Goal: Task Accomplishment & Management: Manage account settings

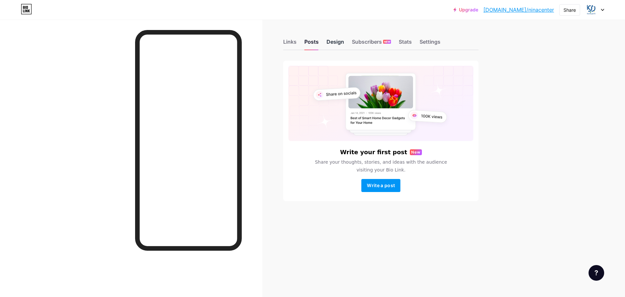
click at [340, 42] on div "Design" at bounding box center [336, 44] width 18 height 12
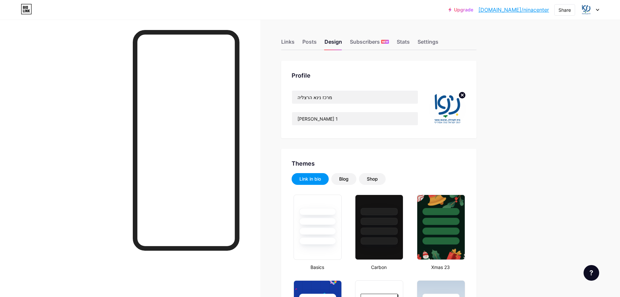
type input "#0056d6"
type input "#ffffff"
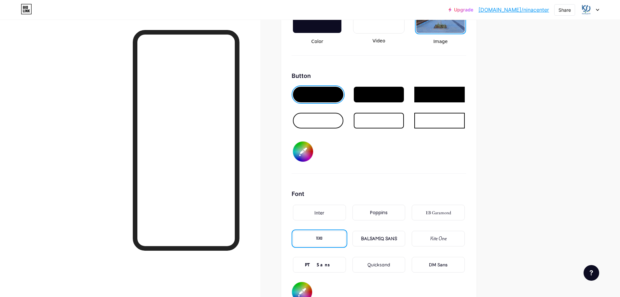
scroll to position [952, 0]
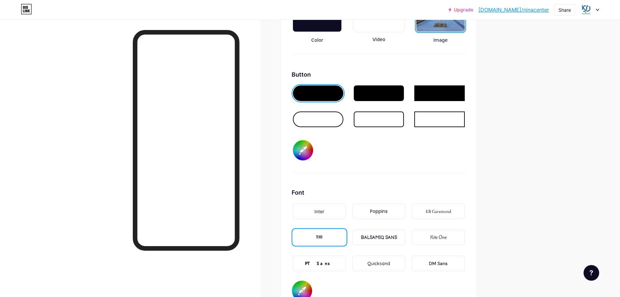
drag, startPoint x: 133, startPoint y: 73, endPoint x: 264, endPoint y: 172, distance: 164.5
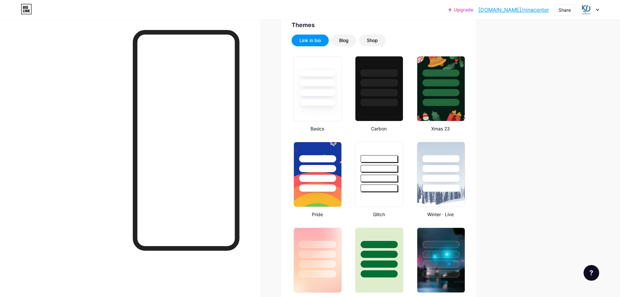
scroll to position [0, 0]
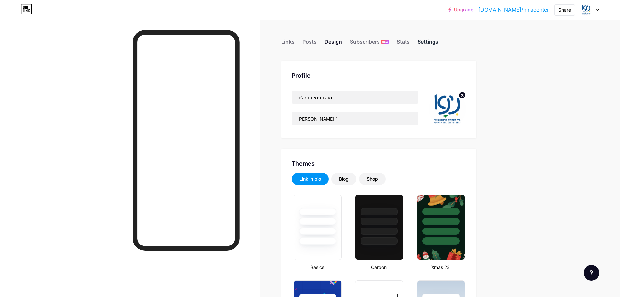
click at [433, 41] on div "Settings" at bounding box center [428, 44] width 21 height 12
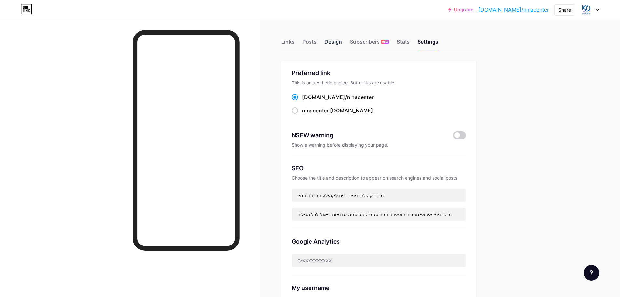
click at [336, 45] on div "Design" at bounding box center [334, 44] width 18 height 12
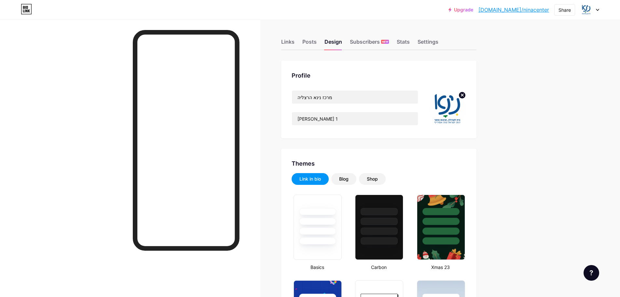
type input "#0056d6"
type input "#ffffff"
click at [597, 10] on icon at bounding box center [597, 10] width 3 height 2
click at [448, 11] on div "Upgrade [DOMAIN_NAME]/ninace... [DOMAIN_NAME]/ninacenter Share Switch accounts …" at bounding box center [310, 10] width 620 height 12
click at [293, 41] on div "Links" at bounding box center [287, 44] width 13 height 12
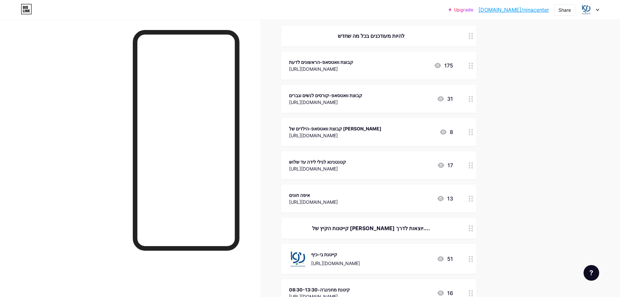
scroll to position [81, 0]
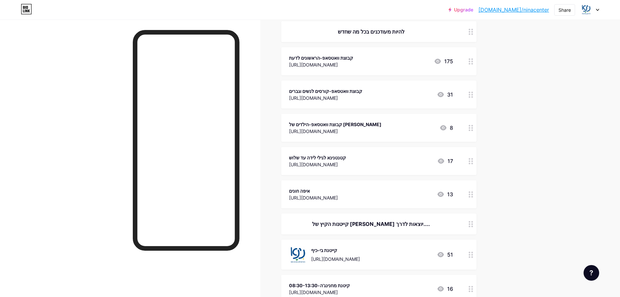
click at [476, 97] on div at bounding box center [471, 94] width 11 height 28
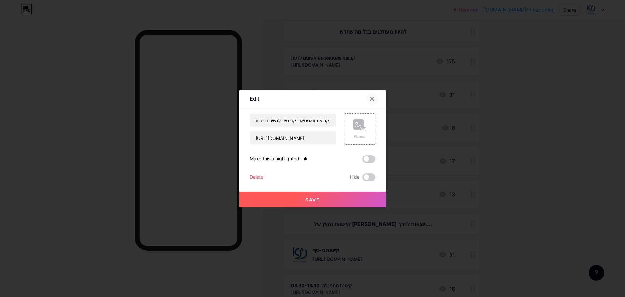
click at [370, 99] on icon at bounding box center [372, 98] width 5 height 5
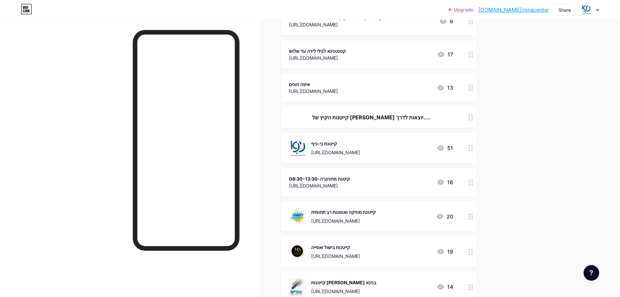
scroll to position [195, 0]
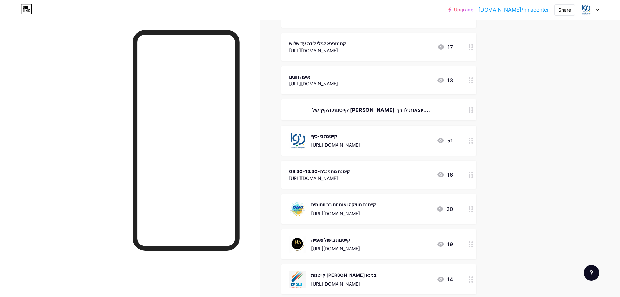
drag, startPoint x: 384, startPoint y: 136, endPoint x: 536, endPoint y: 119, distance: 152.7
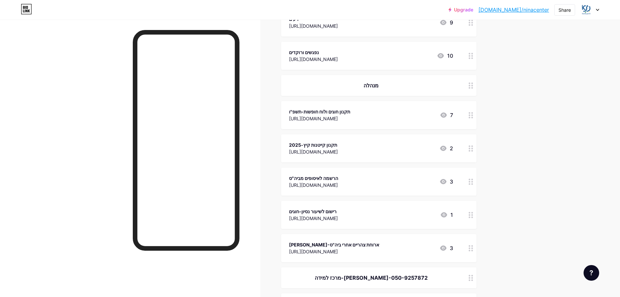
scroll to position [1053, 0]
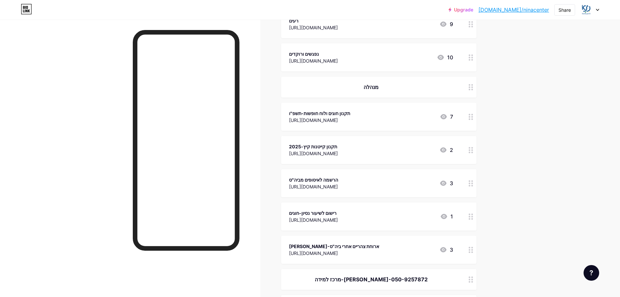
click at [473, 150] on icon at bounding box center [471, 150] width 5 height 6
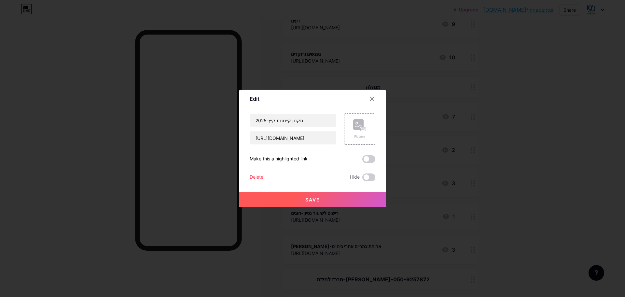
click at [255, 176] on div "Delete" at bounding box center [257, 177] width 14 height 8
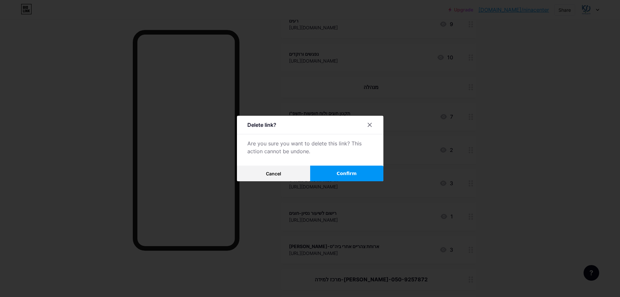
click at [354, 172] on span "Confirm" at bounding box center [347, 173] width 20 height 7
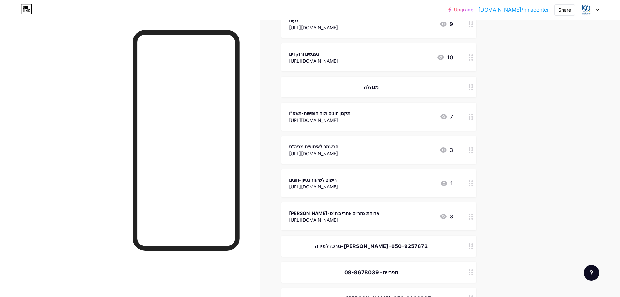
scroll to position [1045, 0]
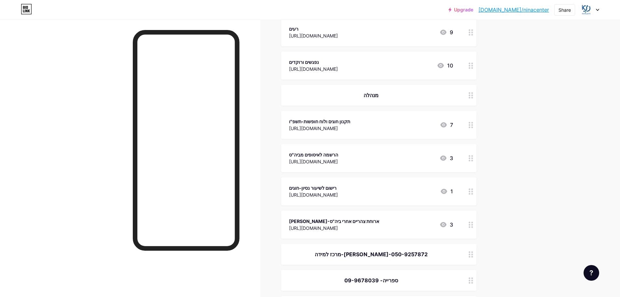
click at [320, 188] on div "רישום לשיעור נסיון-חוגים" at bounding box center [313, 187] width 49 height 7
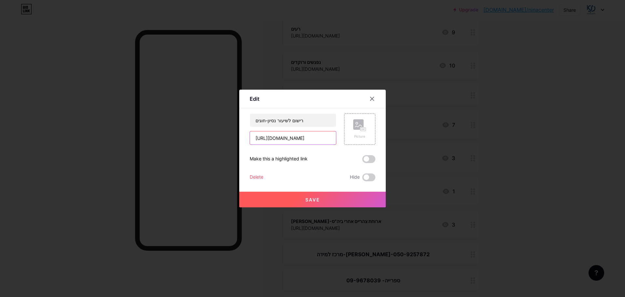
click at [282, 138] on input "[URL][DOMAIN_NAME]" at bounding box center [293, 137] width 86 height 13
click at [312, 198] on span "Save" at bounding box center [312, 200] width 15 height 6
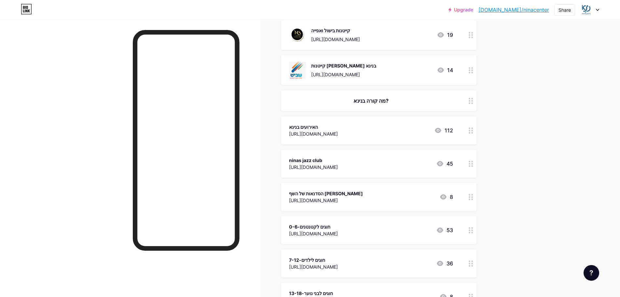
scroll to position [402, 0]
